Goal: Task Accomplishment & Management: Manage account settings

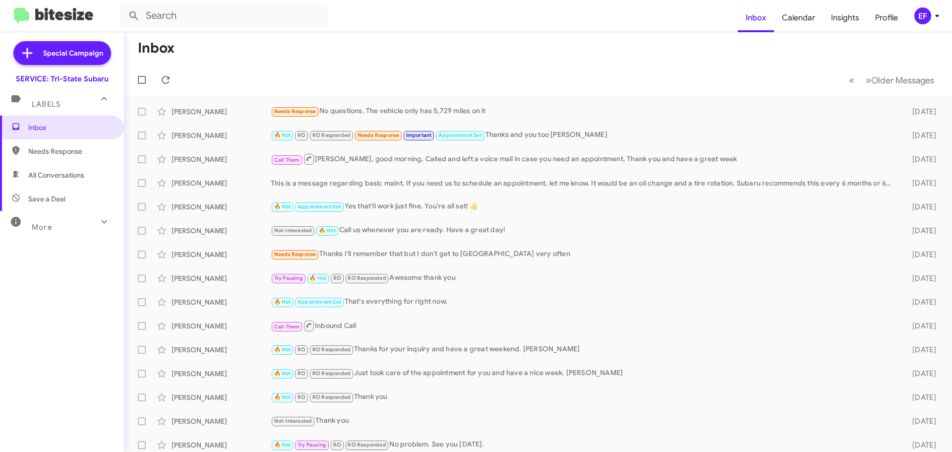
click at [51, 198] on span "Save a Deal" at bounding box center [46, 199] width 37 height 10
type input "in:not-interested"
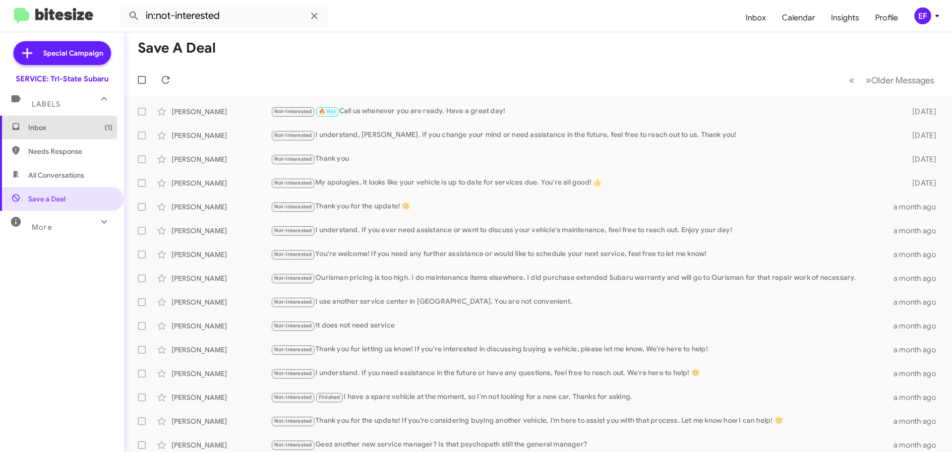
click at [35, 128] on span "Inbox (1)" at bounding box center [70, 127] width 84 height 10
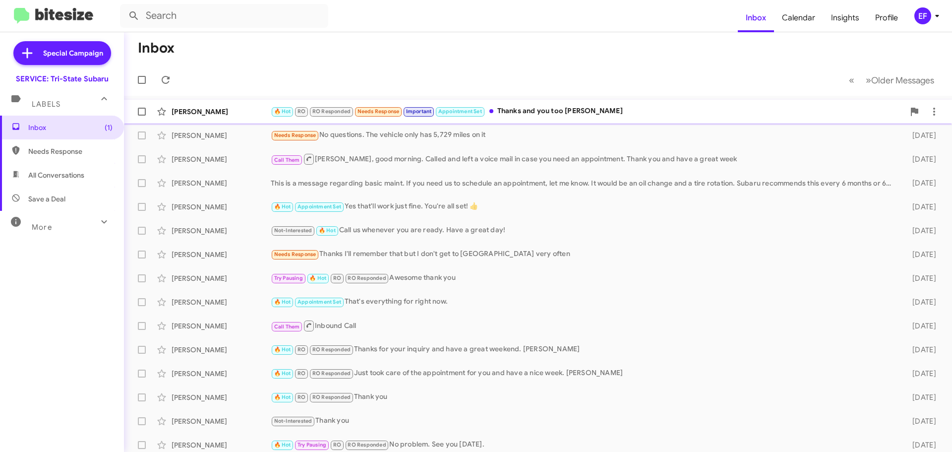
click at [192, 111] on div "[PERSON_NAME]" at bounding box center [220, 112] width 99 height 10
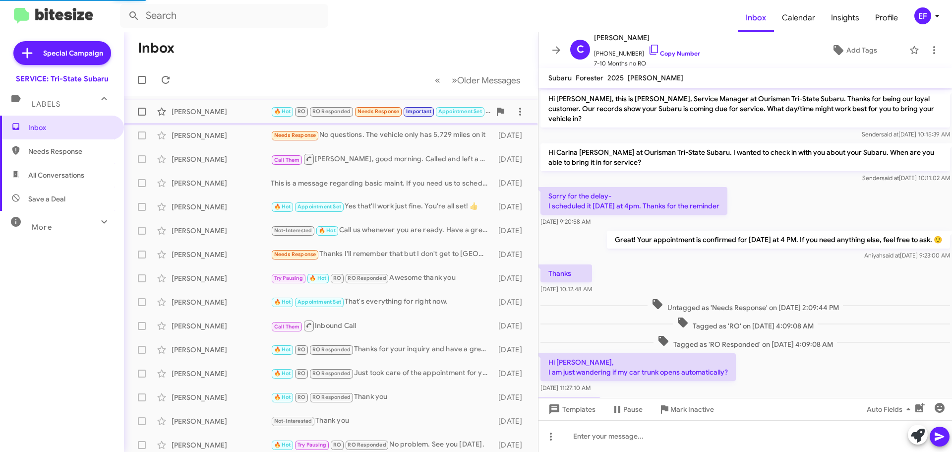
scroll to position [221, 0]
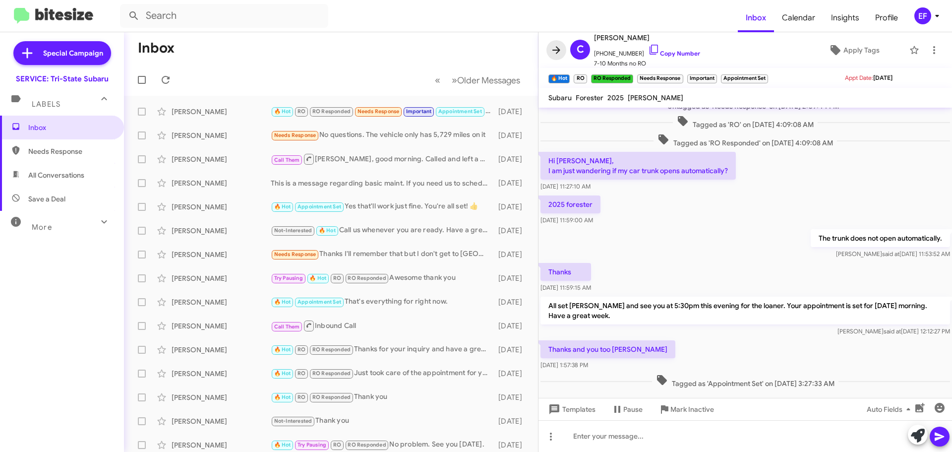
click at [559, 49] on icon at bounding box center [556, 50] width 12 height 12
